Goal: Information Seeking & Learning: Learn about a topic

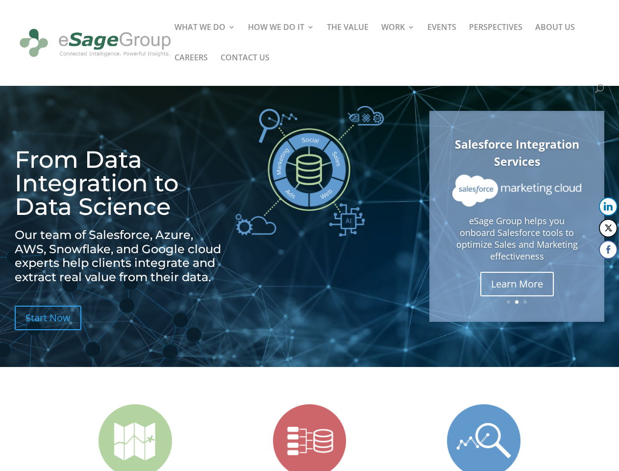
click at [309, 235] on img at bounding box center [309, 171] width 149 height 130
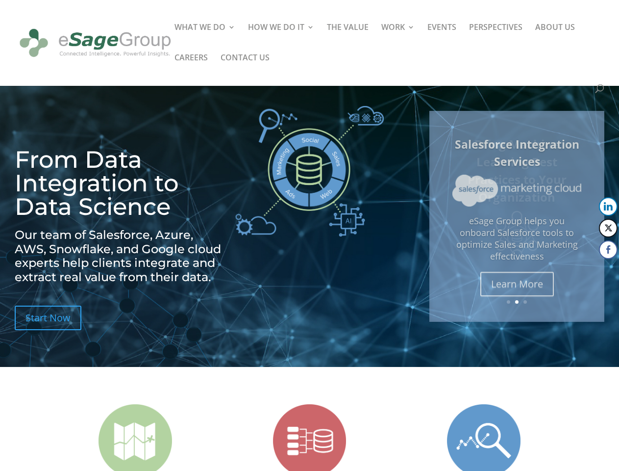
click at [517, 216] on p "eSage Group helps you onboard Salesforce tools to optimize Sales and Marketing …" at bounding box center [517, 238] width 129 height 47
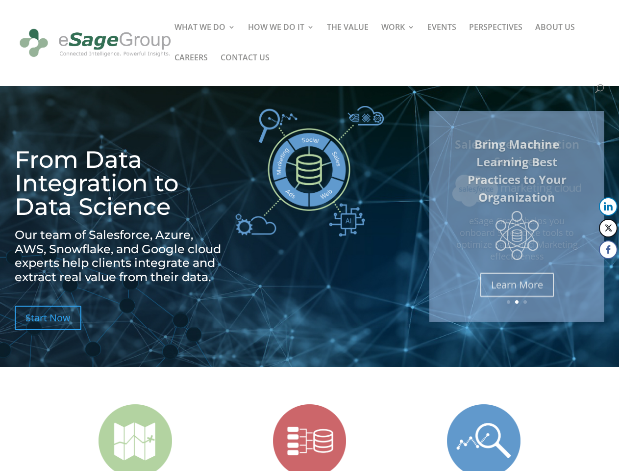
click at [431, 216] on link "Previous" at bounding box center [431, 217] width 24 height 24
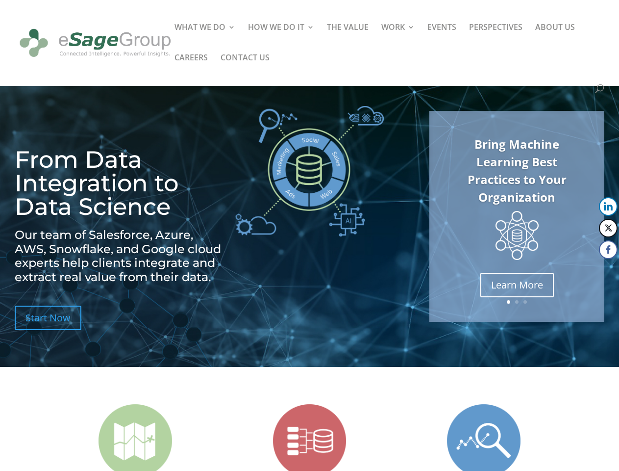
click at [609, 206] on button "LinkedIn" at bounding box center [608, 206] width 19 height 19
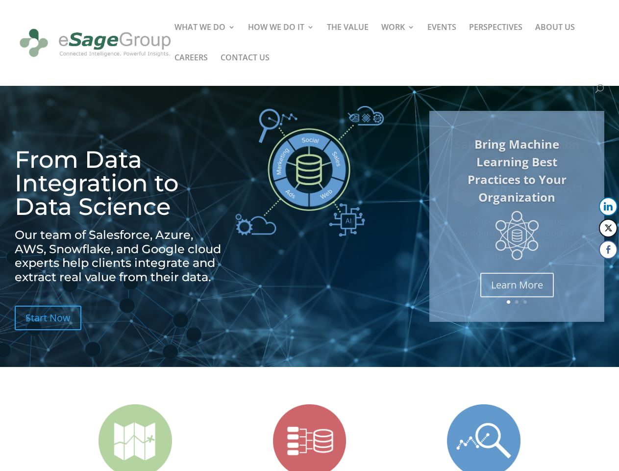
click at [609, 228] on button "Twitter" at bounding box center [608, 228] width 19 height 19
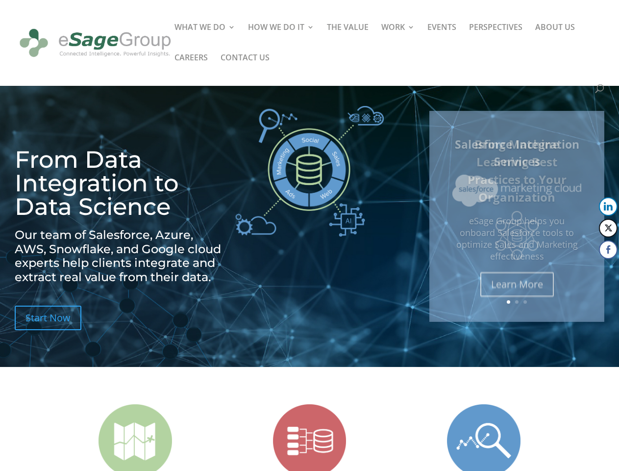
click at [609, 250] on button "Facebook" at bounding box center [608, 249] width 19 height 19
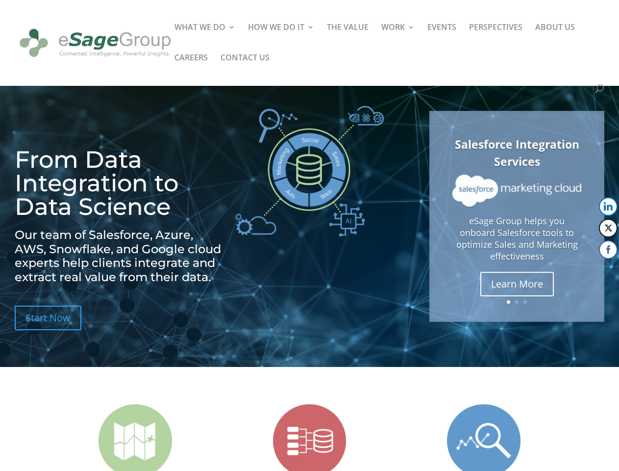
click at [590, 269] on span at bounding box center [590, 269] width 12 height 12
